Goal: Information Seeking & Learning: Learn about a topic

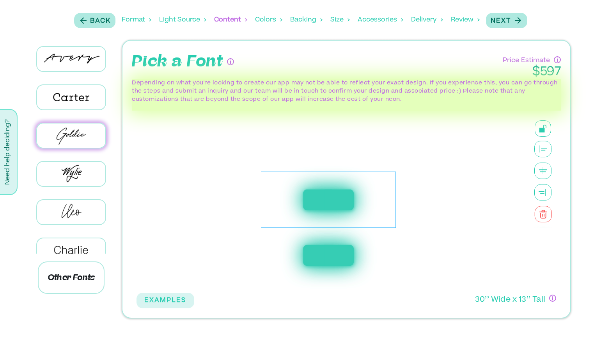
click at [353, 196] on div "*********" at bounding box center [328, 199] width 135 height 57
click at [366, 197] on div "*********" at bounding box center [328, 199] width 135 height 57
click at [90, 68] on img at bounding box center [71, 59] width 68 height 24
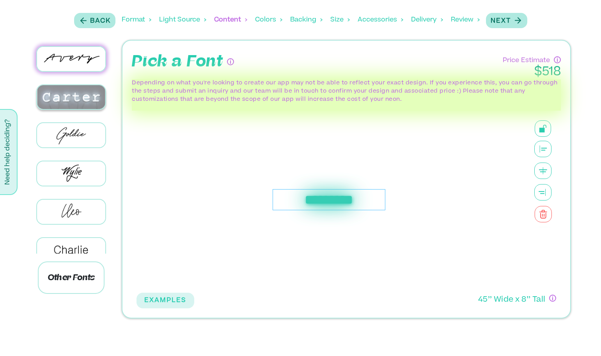
click at [63, 102] on img at bounding box center [71, 97] width 68 height 24
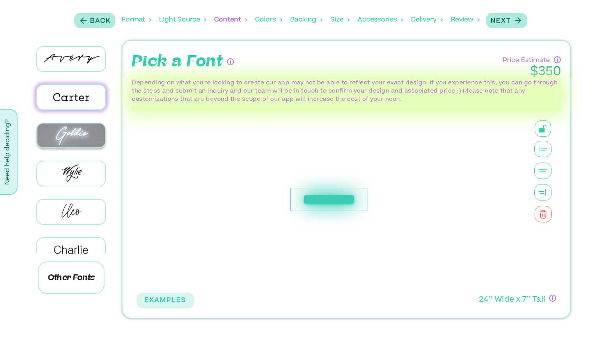
click at [64, 133] on img at bounding box center [71, 135] width 68 height 24
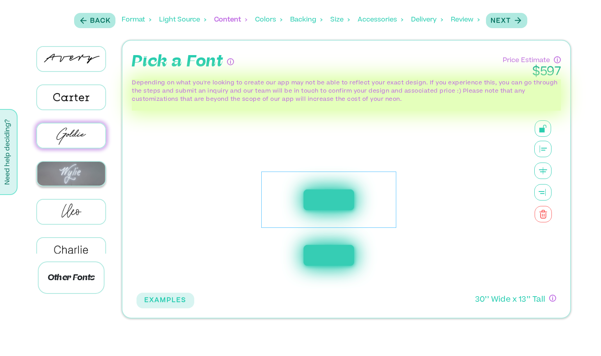
click at [70, 174] on img at bounding box center [71, 174] width 68 height 24
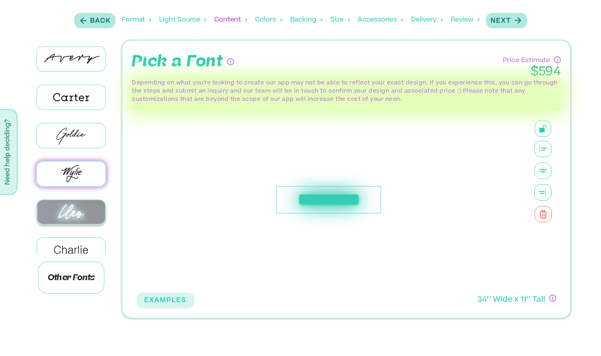
click at [73, 208] on img at bounding box center [71, 212] width 68 height 24
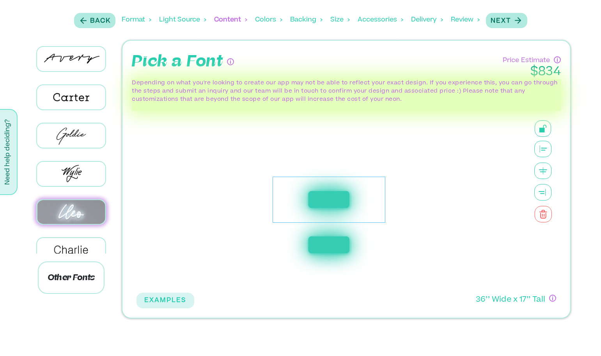
scroll to position [78, 0]
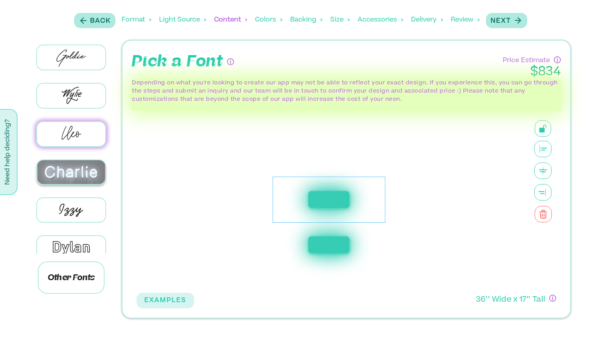
click at [69, 167] on img at bounding box center [71, 172] width 68 height 24
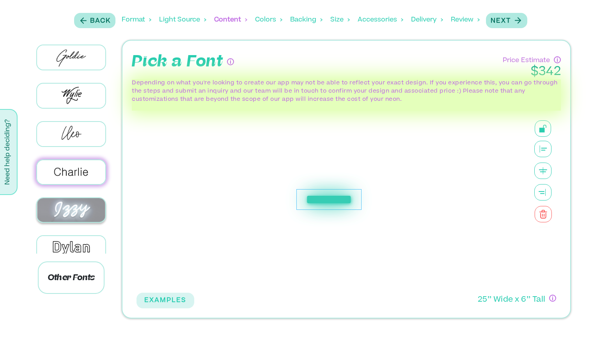
click at [59, 206] on img at bounding box center [71, 210] width 68 height 24
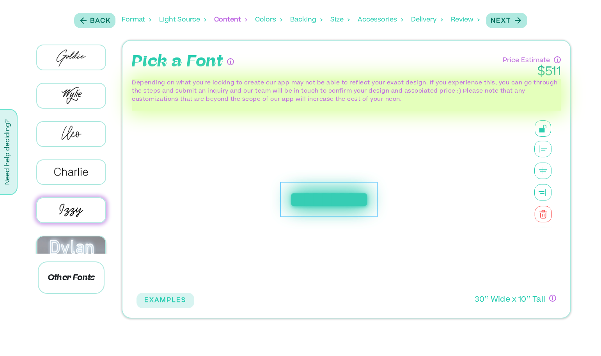
click at [62, 242] on img at bounding box center [71, 248] width 68 height 24
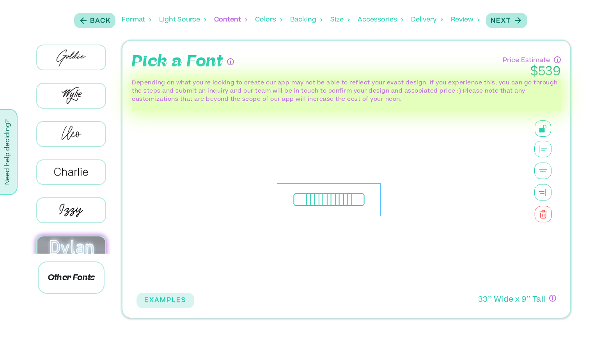
scroll to position [156, 0]
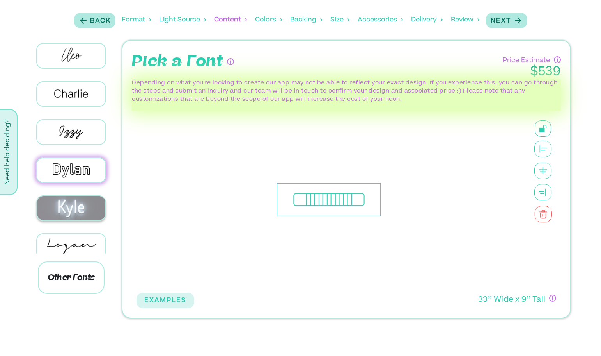
click at [76, 198] on img at bounding box center [71, 208] width 68 height 24
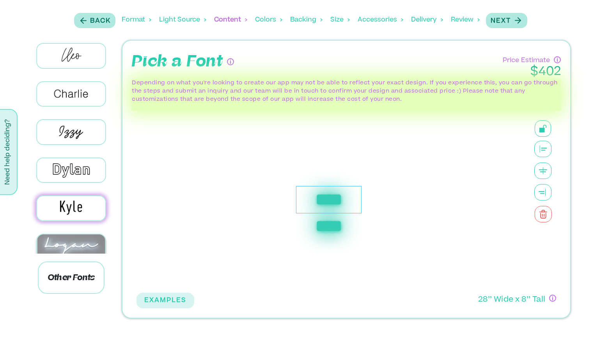
click at [74, 234] on img at bounding box center [71, 246] width 68 height 24
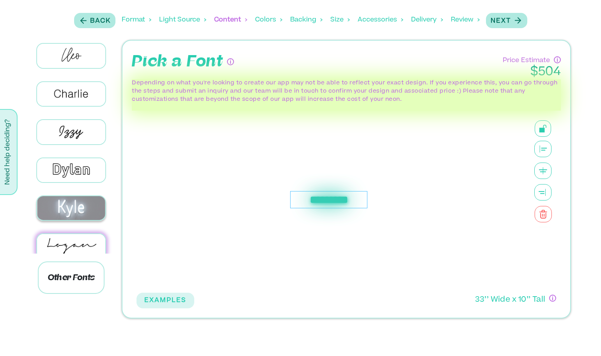
scroll to position [234, 0]
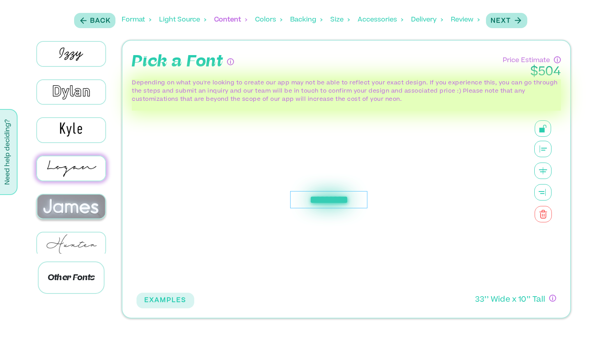
click at [69, 199] on img at bounding box center [71, 206] width 68 height 24
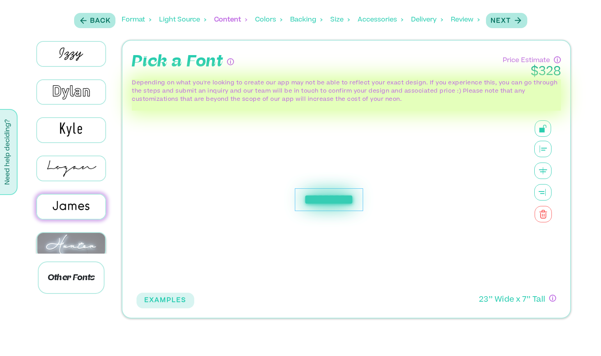
click at [68, 235] on img at bounding box center [71, 245] width 68 height 24
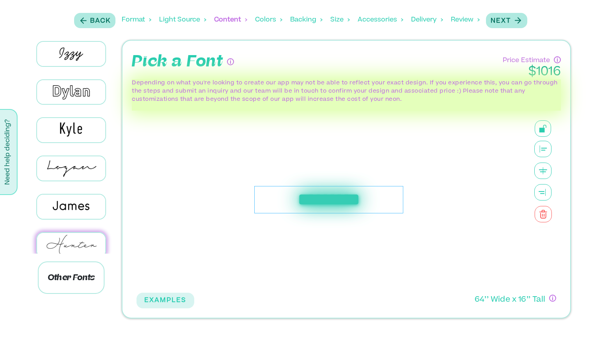
scroll to position [273, 0]
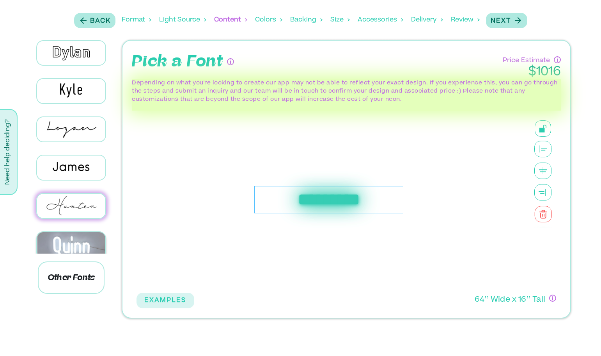
click at [66, 237] on img at bounding box center [71, 245] width 68 height 26
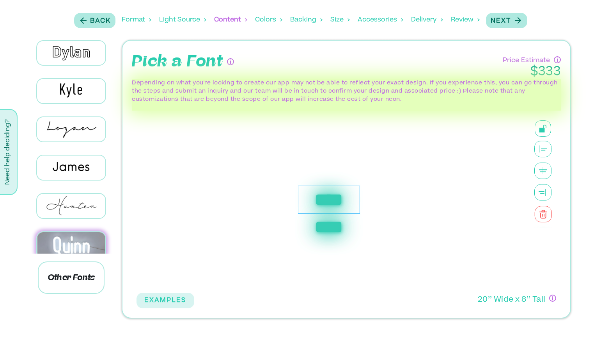
scroll to position [351, 0]
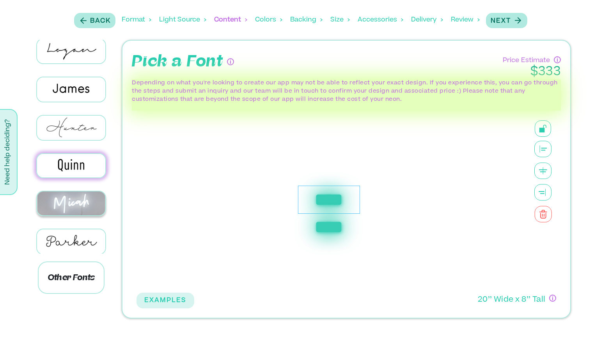
click at [67, 192] on img at bounding box center [71, 203] width 68 height 24
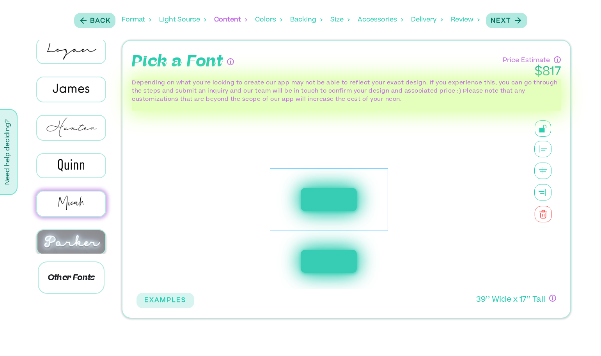
click at [71, 237] on img at bounding box center [71, 242] width 68 height 24
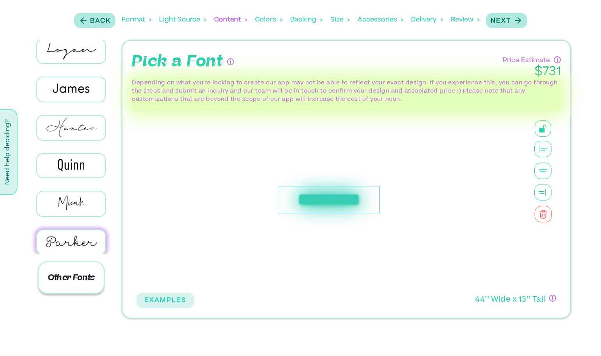
click at [69, 279] on p "Other Fonts" at bounding box center [71, 277] width 67 height 32
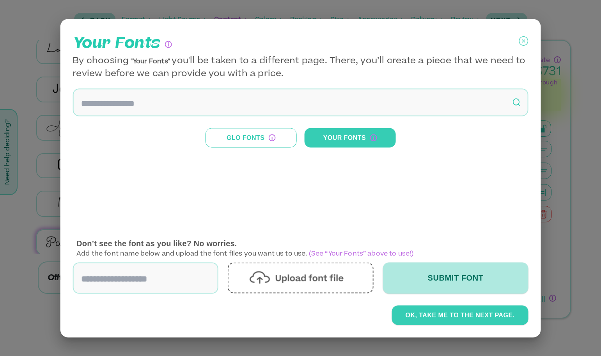
click at [525, 40] on icon at bounding box center [524, 40] width 3 height 3
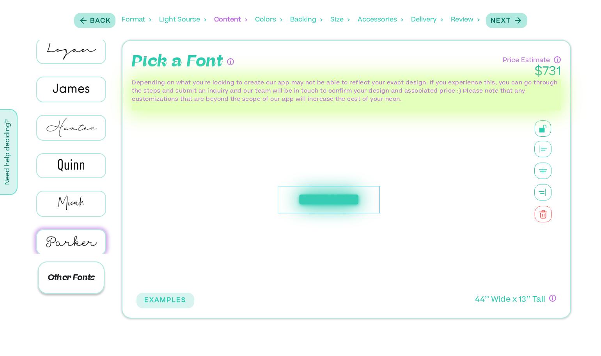
click at [69, 272] on p "Other Fonts" at bounding box center [71, 277] width 67 height 32
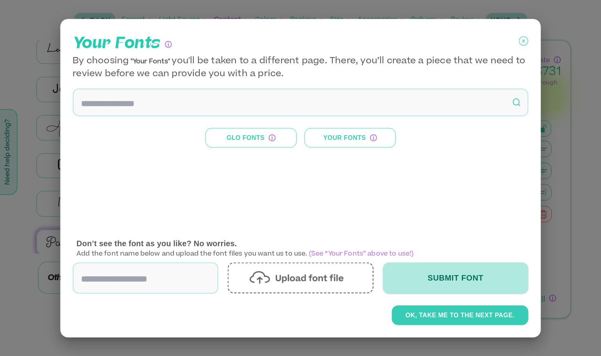
click at [341, 139] on button "Your Fonts" at bounding box center [349, 138] width 91 height 20
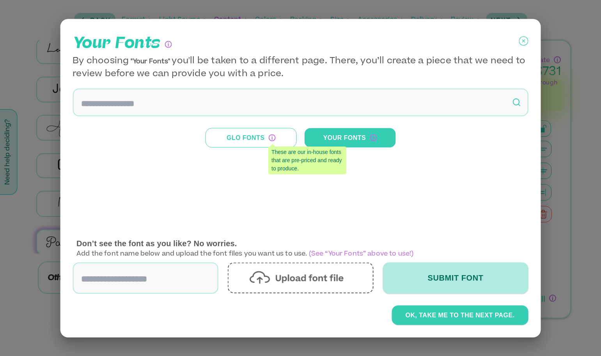
click at [258, 137] on button "Glo Fonts" at bounding box center [251, 138] width 91 height 20
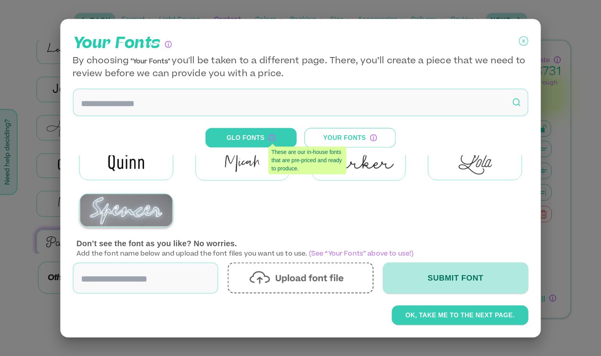
scroll to position [156, 0]
click at [114, 210] on img at bounding box center [126, 210] width 93 height 32
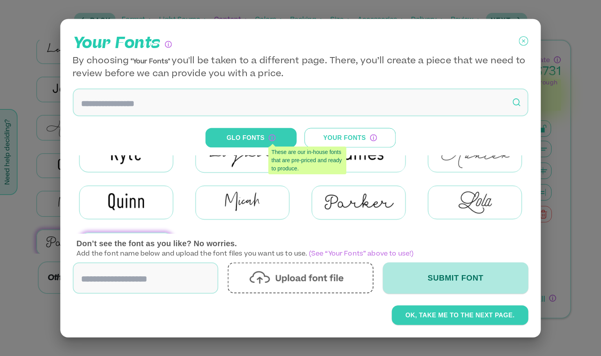
scroll to position [156, 0]
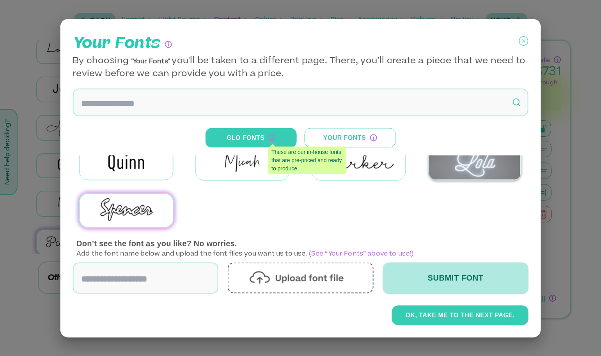
click at [488, 162] on img at bounding box center [475, 163] width 93 height 32
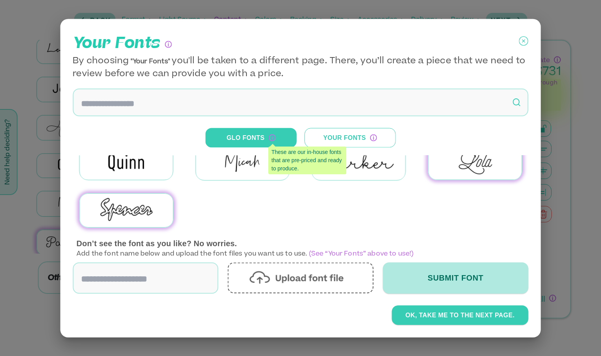
click at [523, 39] on icon at bounding box center [523, 41] width 9 height 20
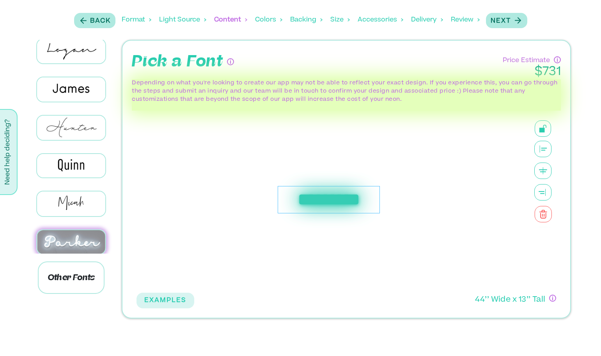
scroll to position [423, 0]
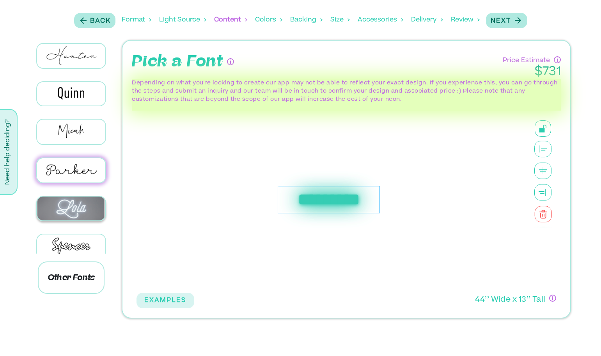
click at [68, 196] on img at bounding box center [71, 208] width 68 height 24
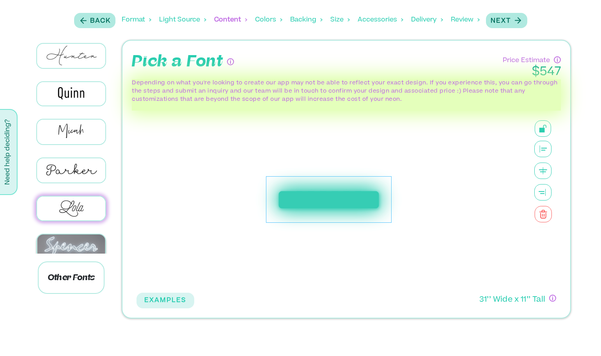
click at [73, 234] on img at bounding box center [71, 246] width 68 height 24
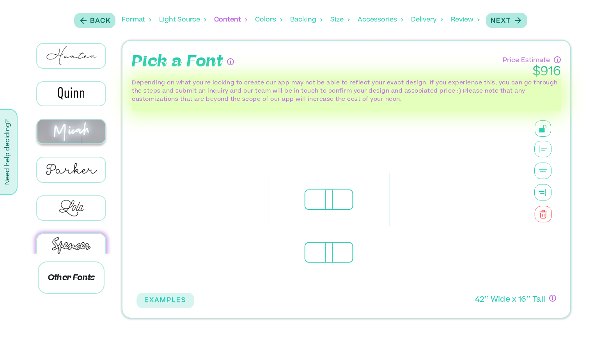
click at [67, 120] on img at bounding box center [71, 131] width 68 height 24
